Goal: Task Accomplishment & Management: Use online tool/utility

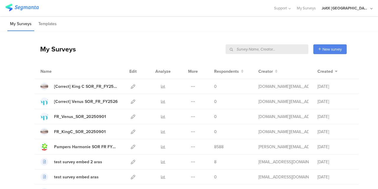
click at [277, 48] on input "text" at bounding box center [267, 49] width 83 height 10
paste input "c7f7p2"
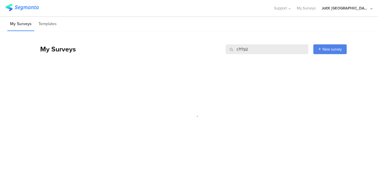
type input "c7f7p2"
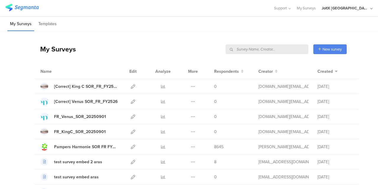
click at [273, 49] on input "text" at bounding box center [267, 49] width 83 height 10
paste input "c7f7p2"
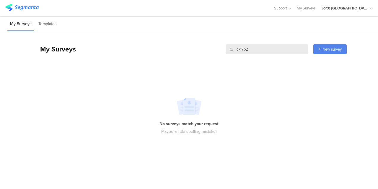
click at [246, 50] on input "c7f7p2" at bounding box center [267, 49] width 83 height 10
paste input "Herbal Essences SoR FR (correct)"
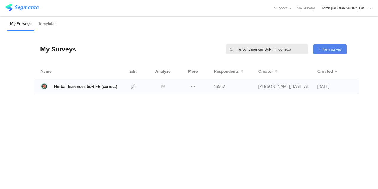
click at [104, 87] on div "Herbal Essences SoR FR (correct)" at bounding box center [85, 86] width 63 height 6
click at [247, 47] on input "Herbal Essences SoR FR (correct)" at bounding box center [267, 49] width 83 height 10
paste input "FY2425 H&S FR SoR /"
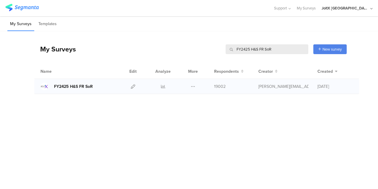
click at [90, 85] on div "FY2425 H&S FR SoR" at bounding box center [73, 86] width 39 height 6
click at [253, 48] on input "FY2425 H&S FR SoR" at bounding box center [267, 49] width 83 height 10
paste input "DermaXPro Satisfait ou remboursé /"
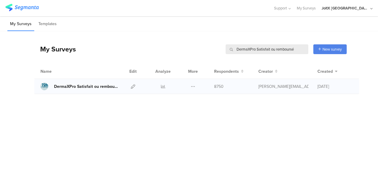
click at [110, 88] on div "DermaXPro Satisfait ou remboursé" at bounding box center [86, 86] width 64 height 6
click at [194, 89] on button at bounding box center [193, 86] width 4 height 15
click at [185, 110] on link "Export" at bounding box center [181, 112] width 32 height 11
click at [266, 51] on input "DermaXPro Satisfait ou remboursé" at bounding box center [267, 49] width 83 height 10
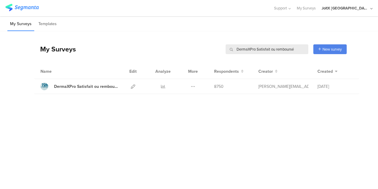
click at [266, 51] on input "DermaXPro Satisfait ou remboursé" at bounding box center [267, 49] width 83 height 10
paste input "FY2425 H&S FR SoR / 41x63f"
click at [193, 88] on icon at bounding box center [193, 86] width 4 height 4
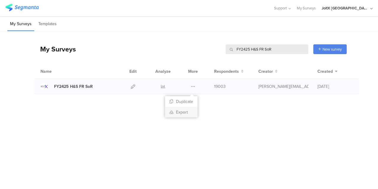
click at [183, 109] on link "Export" at bounding box center [181, 112] width 32 height 11
click at [250, 47] on input "FY2425 H&S FR SoR" at bounding box center [267, 49] width 83 height 10
paste input "Herbal Essences SoR FR (correct) / 4778n1"
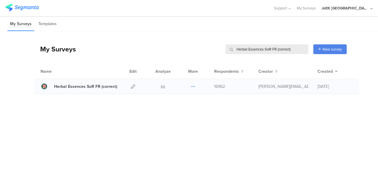
type input "Herbal Essences SoR FR (correct)"
click at [191, 86] on icon at bounding box center [193, 86] width 4 height 4
click at [185, 113] on link "Export" at bounding box center [181, 112] width 32 height 11
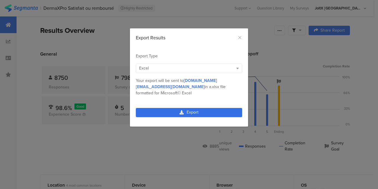
click at [196, 108] on link "Export" at bounding box center [189, 112] width 106 height 9
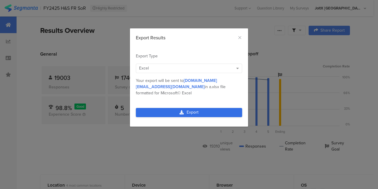
click at [167, 110] on link "Export" at bounding box center [189, 112] width 106 height 9
click at [187, 108] on link "Export" at bounding box center [189, 112] width 106 height 9
